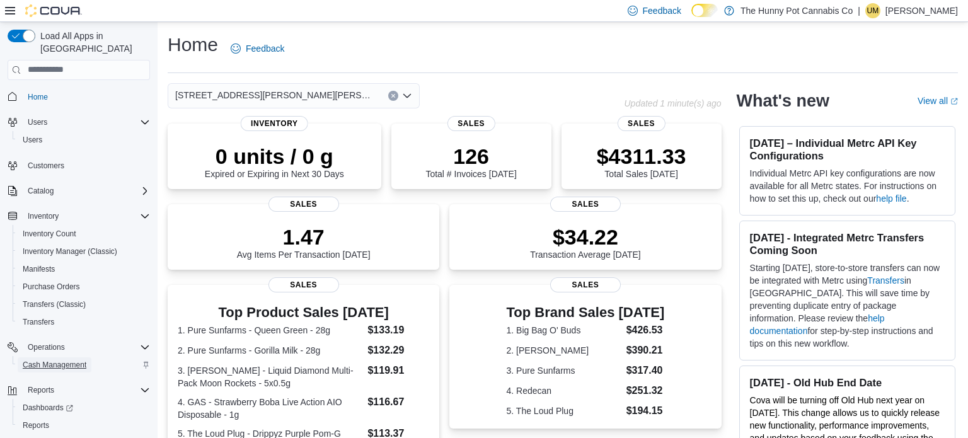
click at [50, 360] on span "Cash Management" at bounding box center [55, 365] width 64 height 10
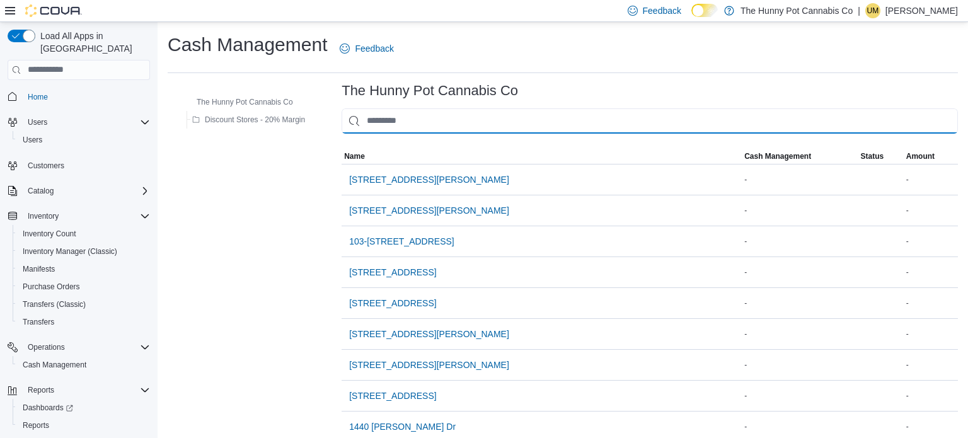
click at [443, 127] on input "This is a search bar. As you type, the results lower in the page will automatic…" at bounding box center [650, 120] width 616 height 25
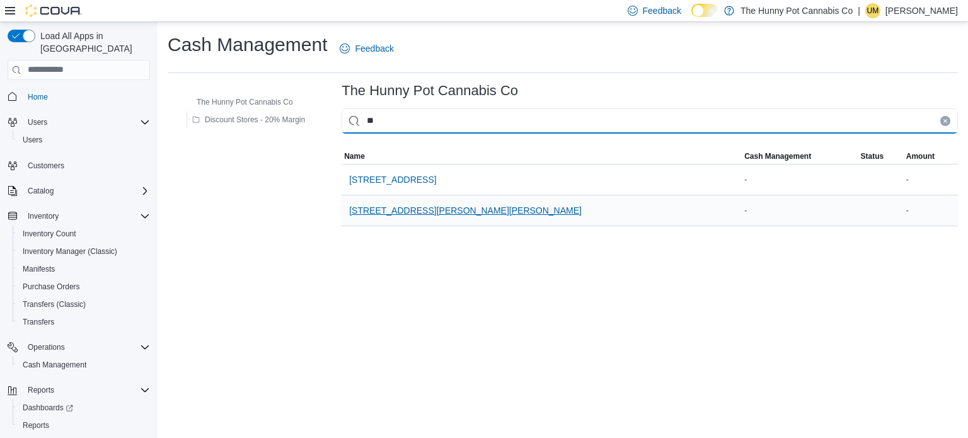
type input "**"
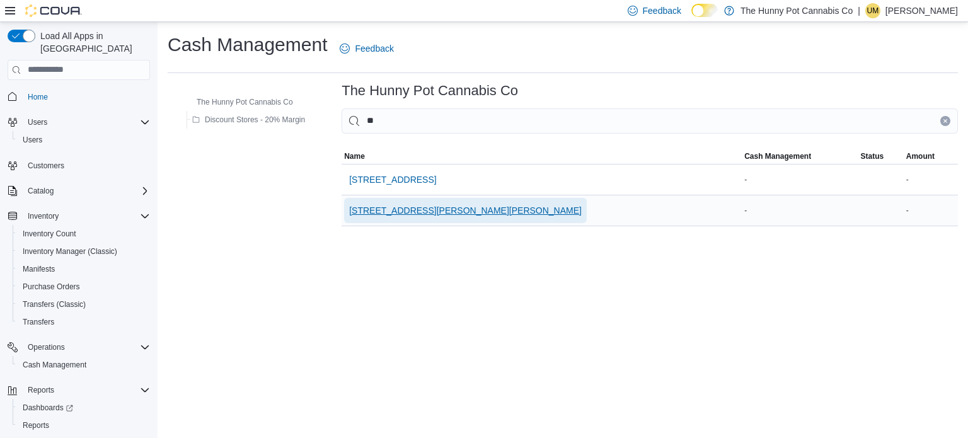
click at [415, 211] on span "3476 Glen Erin Dr" at bounding box center [465, 210] width 233 height 13
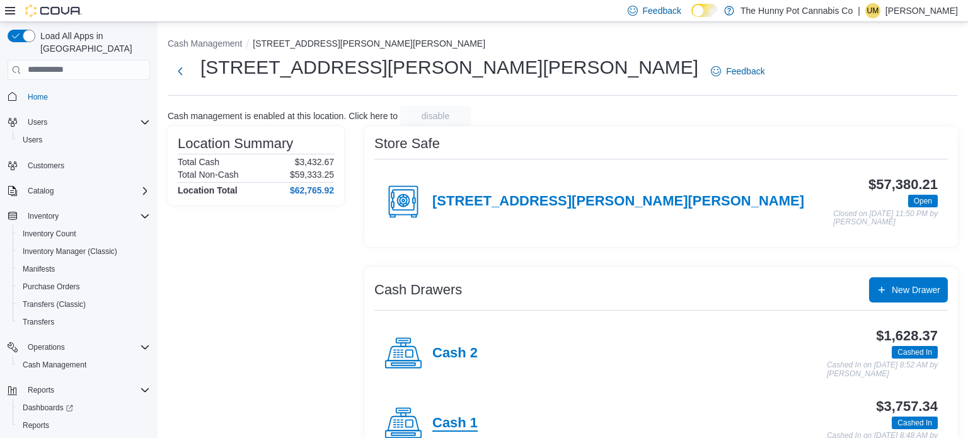
click at [454, 417] on h4 "Cash 1" at bounding box center [454, 423] width 45 height 16
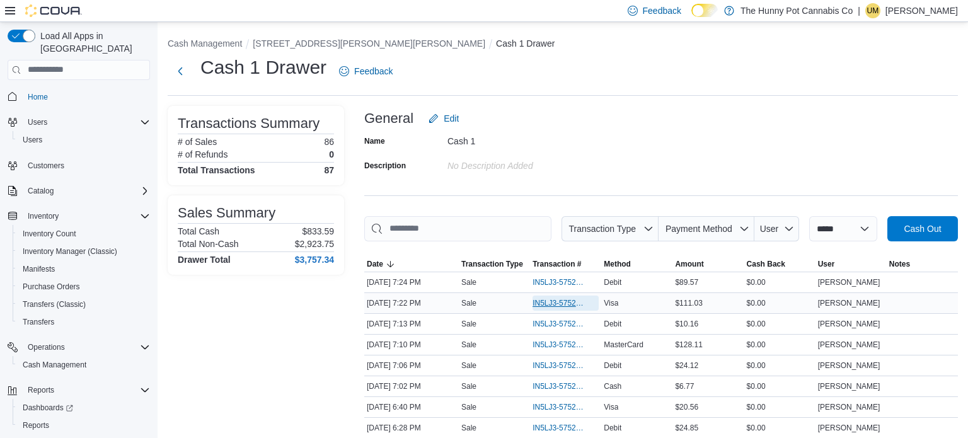
click at [544, 305] on span "IN5LJ3-5752596" at bounding box center [560, 303] width 54 height 10
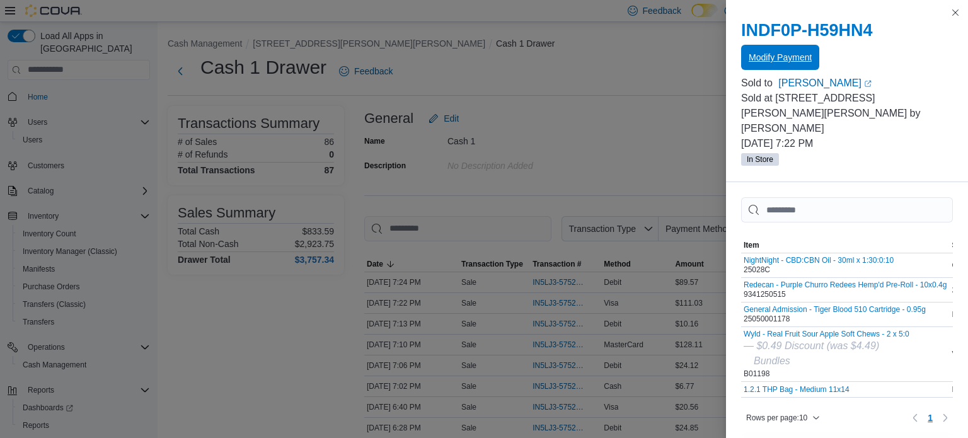
click at [810, 66] on span "Modify Payment" at bounding box center [780, 57] width 63 height 25
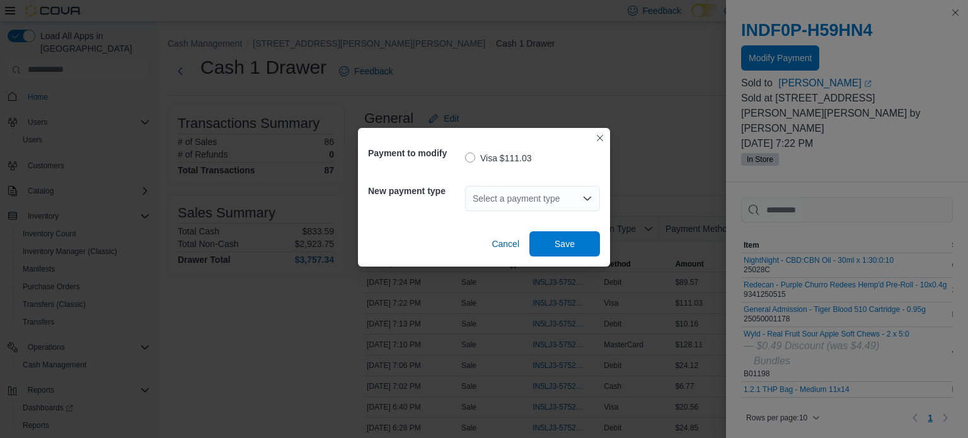
click at [572, 202] on div "Select a payment type" at bounding box center [532, 198] width 135 height 25
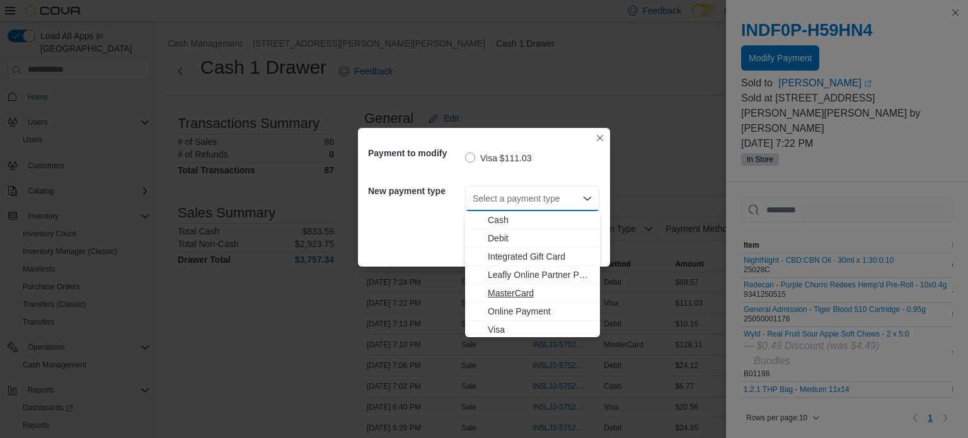
click at [555, 289] on span "MasterCard" at bounding box center [540, 293] width 105 height 13
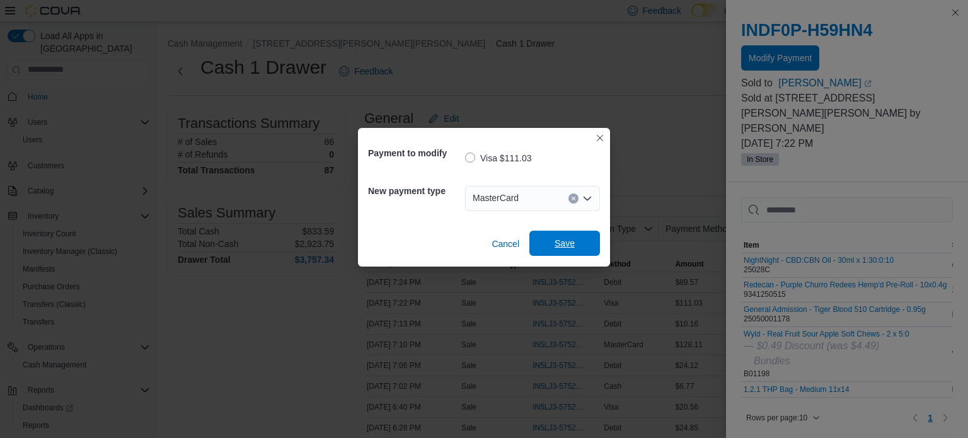
click at [580, 243] on span "Save" at bounding box center [564, 243] width 55 height 25
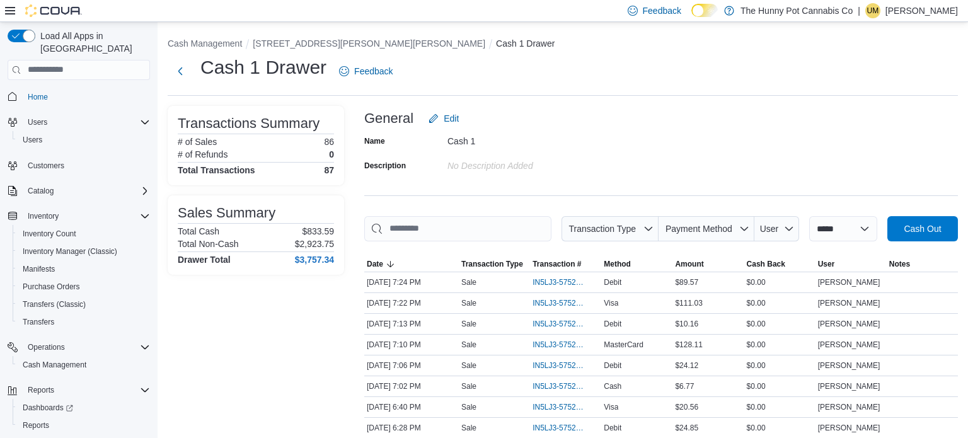
click at [650, 120] on div "General Edit" at bounding box center [661, 118] width 594 height 25
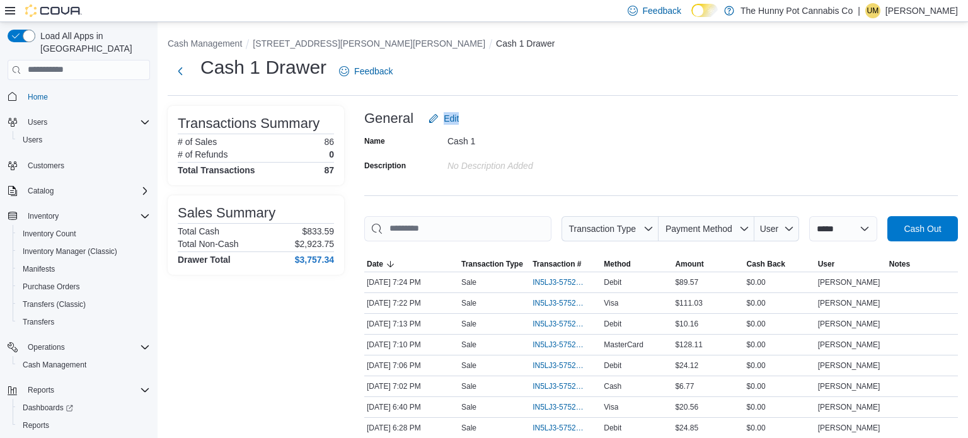
click at [650, 120] on div "General Edit" at bounding box center [661, 118] width 594 height 25
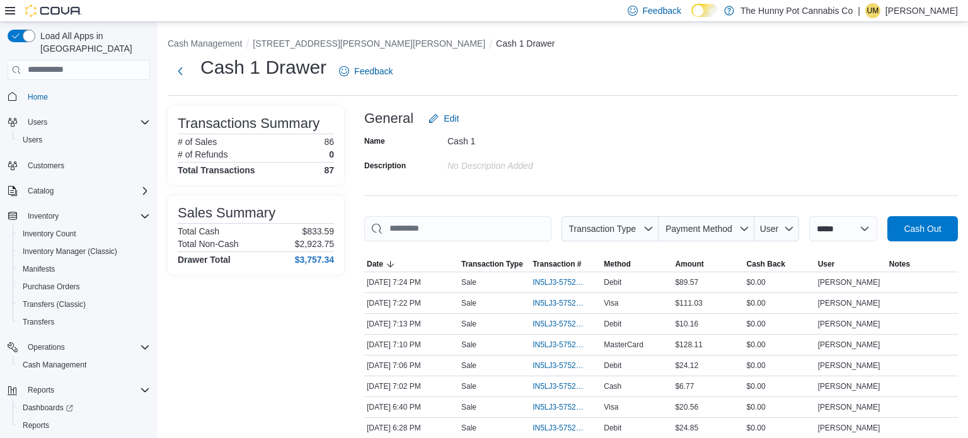
click at [650, 120] on div "General Edit" at bounding box center [661, 118] width 594 height 25
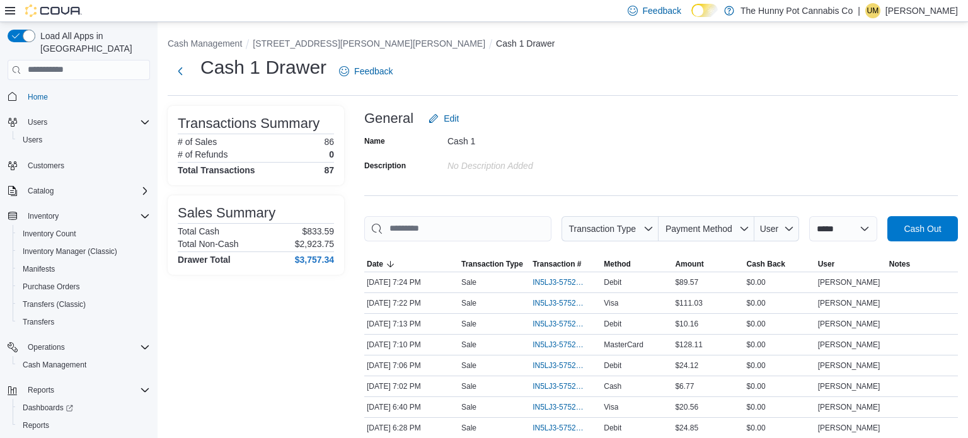
click at [650, 120] on div "General Edit" at bounding box center [661, 118] width 594 height 25
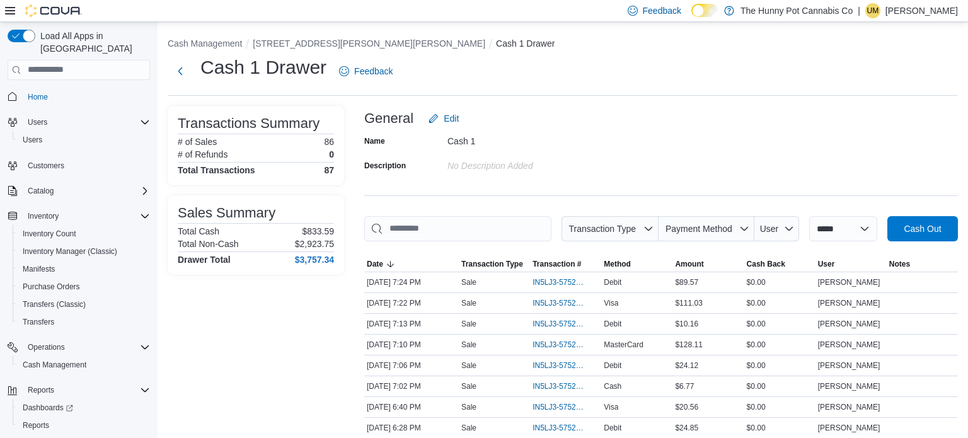
click at [650, 120] on div "General Edit" at bounding box center [661, 118] width 594 height 25
click at [546, 364] on span "IN5LJ3-5752841" at bounding box center [560, 366] width 54 height 10
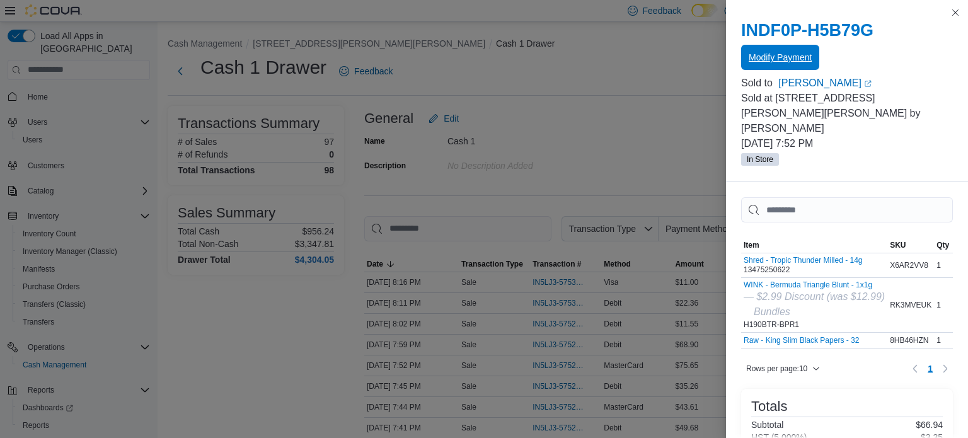
click at [788, 56] on span "Modify Payment" at bounding box center [780, 57] width 63 height 13
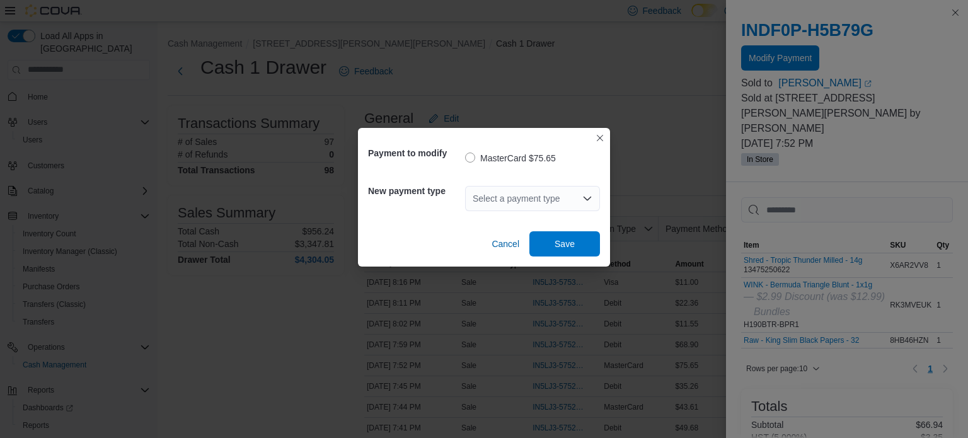
click at [574, 202] on div "Select a payment type" at bounding box center [532, 198] width 135 height 25
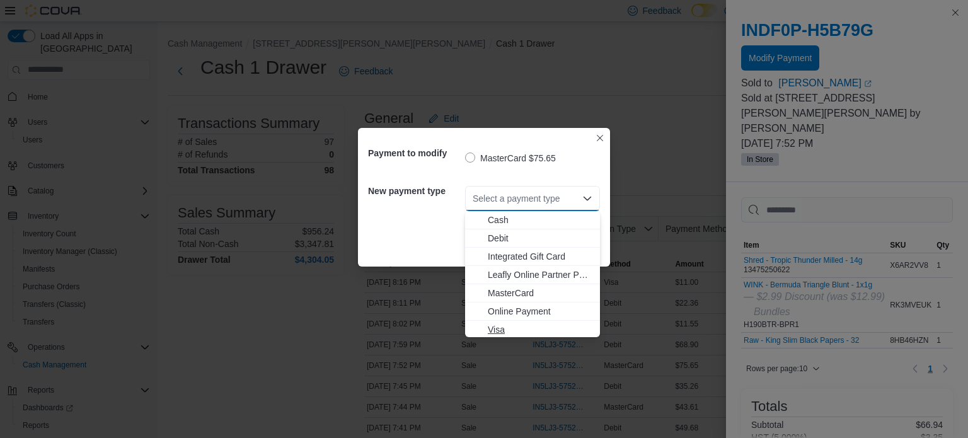
click at [499, 328] on span "Visa" at bounding box center [540, 329] width 105 height 13
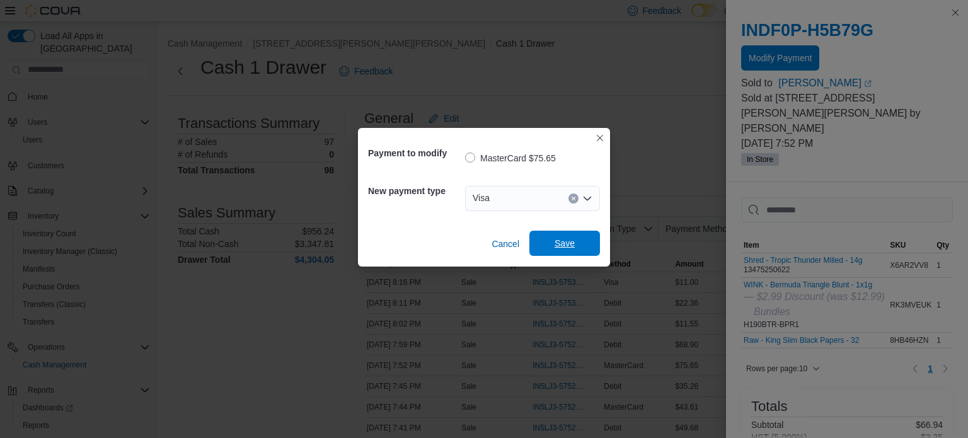
click at [565, 241] on span "Save" at bounding box center [565, 243] width 20 height 13
